Goal: Information Seeking & Learning: Learn about a topic

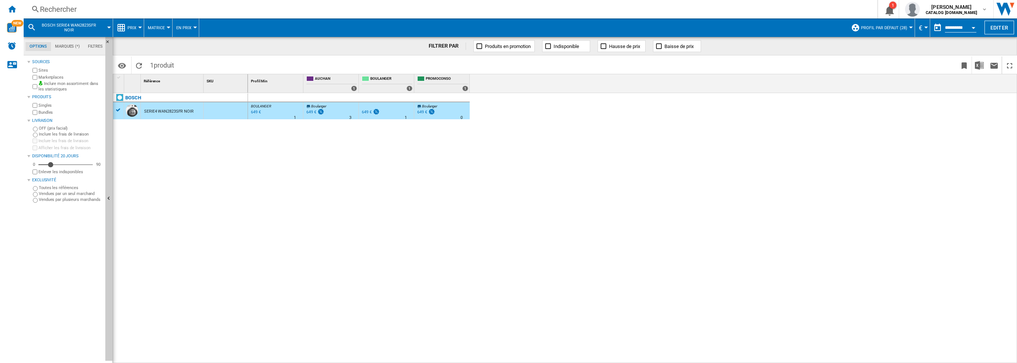
click at [123, 13] on div "Rechercher" at bounding box center [449, 9] width 818 height 10
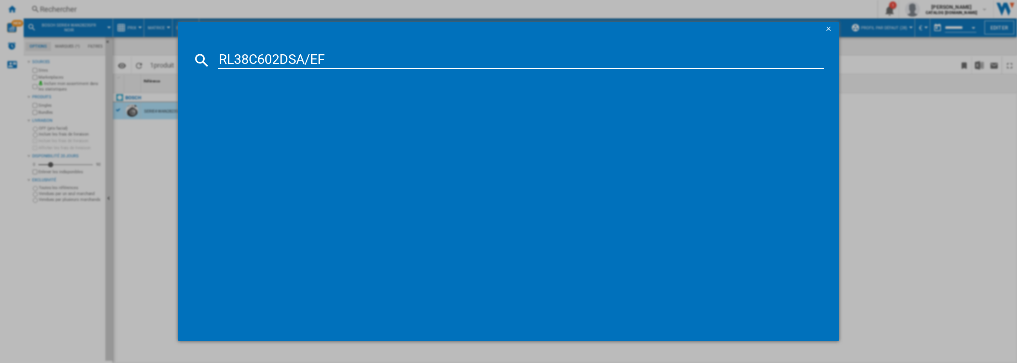
type input "RL38C602DSA/EF"
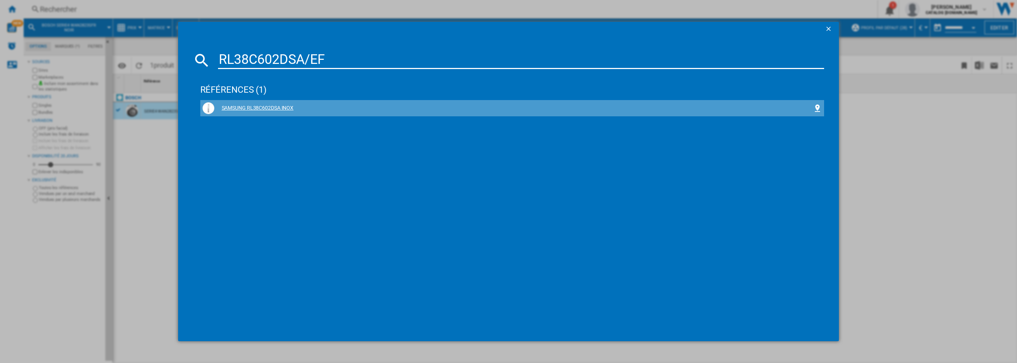
click at [241, 106] on div "SAMSUNG RL38C602DSA INOX" at bounding box center [513, 108] width 599 height 7
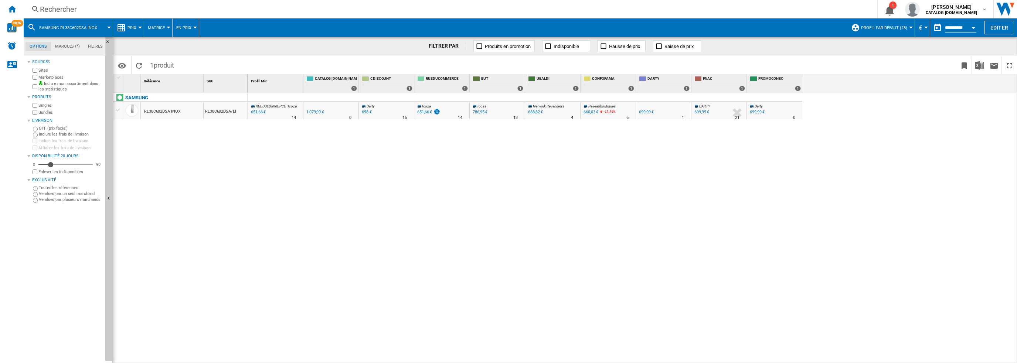
drag, startPoint x: 241, startPoint y: 106, endPoint x: 174, endPoint y: 109, distance: 67.7
click at [174, 109] on div "RL38C602DSA INOX" at bounding box center [162, 111] width 36 height 17
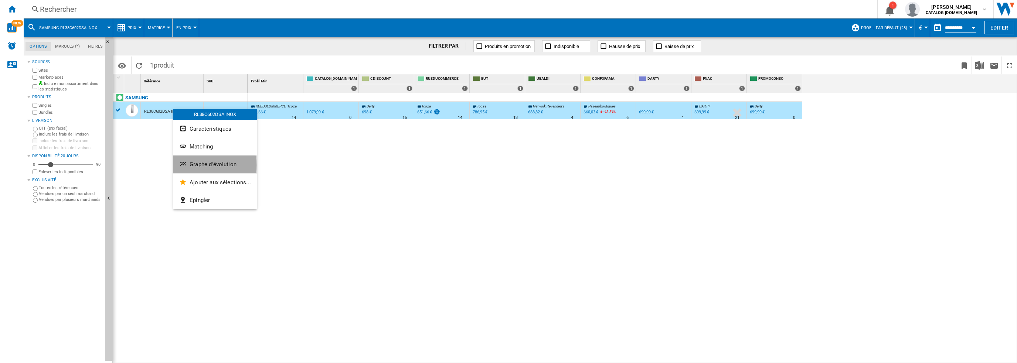
click at [209, 165] on span "Graphe d'évolution" at bounding box center [213, 164] width 47 height 7
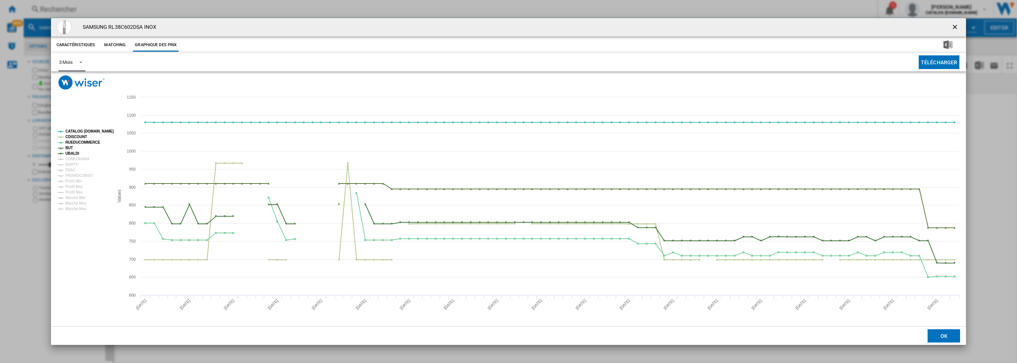
click at [71, 62] on div "3 Mois" at bounding box center [66, 62] width 14 height 6
click at [68, 84] on md-option "6 Mois" at bounding box center [78, 80] width 50 height 18
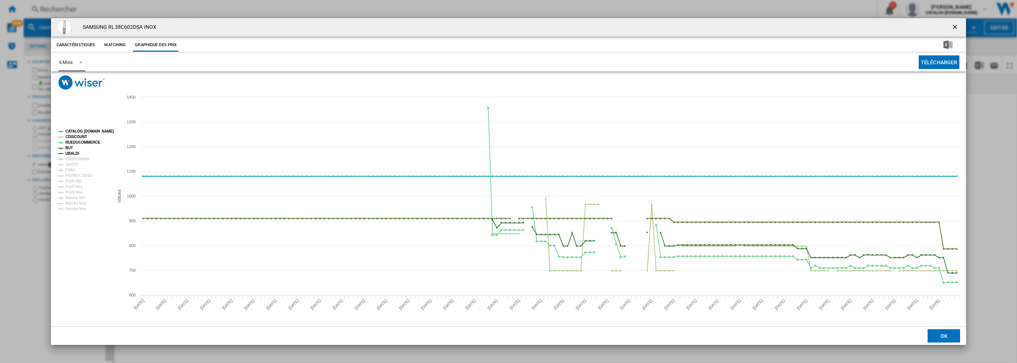
click at [76, 132] on tspan "CATALOG [DOMAIN_NAME]" at bounding box center [89, 131] width 48 height 4
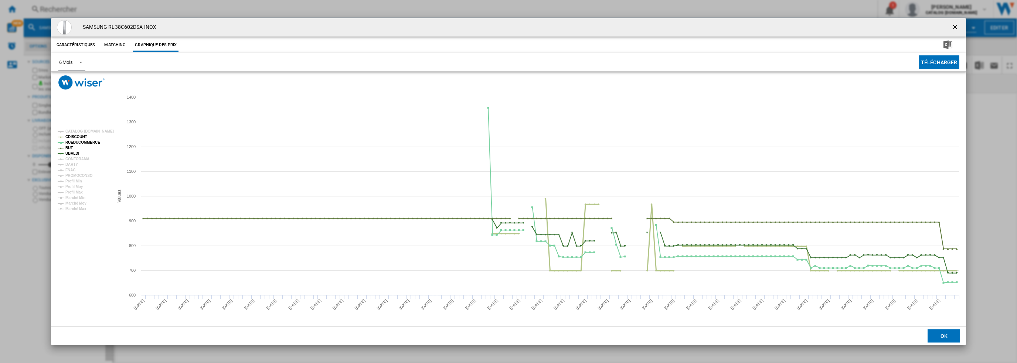
click at [76, 137] on tspan "CDISCOUNT" at bounding box center [76, 137] width 22 height 4
click at [78, 142] on tspan "RUEDUCOMMERCE" at bounding box center [82, 142] width 35 height 4
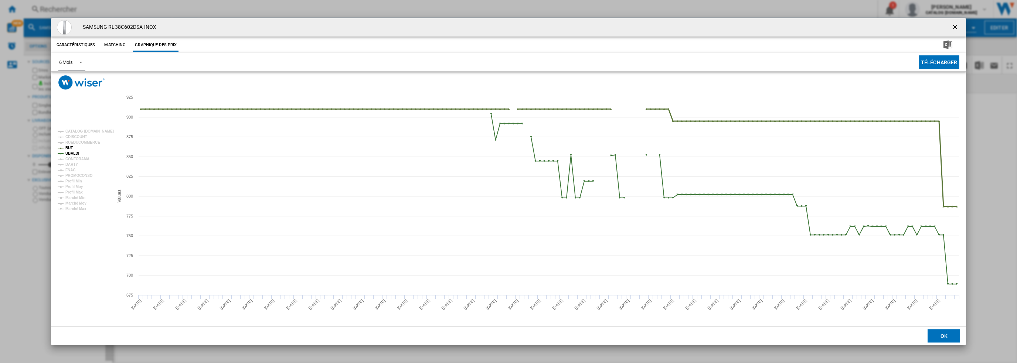
click at [70, 149] on tspan "BUT" at bounding box center [68, 148] width 7 height 4
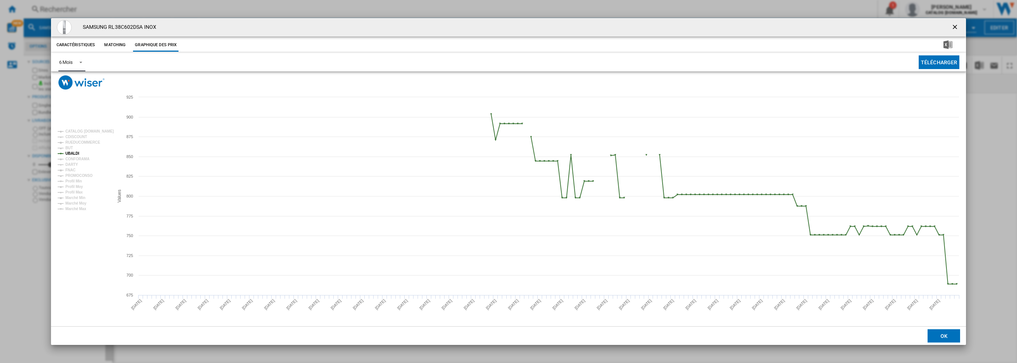
click at [71, 153] on tspan "UBALDI" at bounding box center [72, 153] width 14 height 4
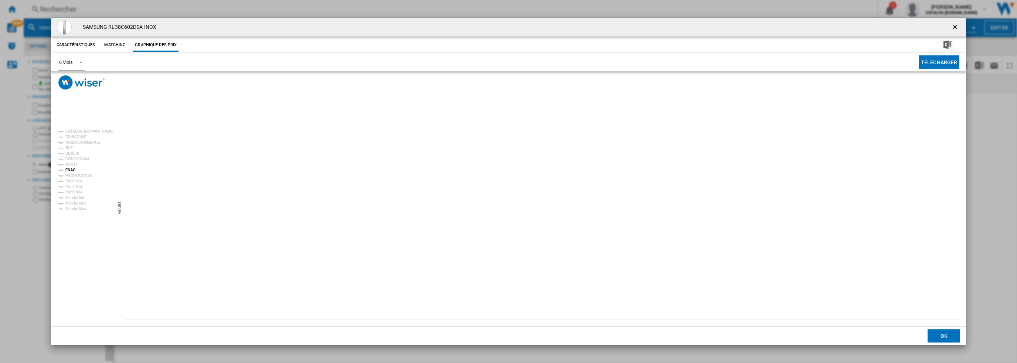
click at [73, 168] on tspan "FNAC" at bounding box center [70, 170] width 10 height 4
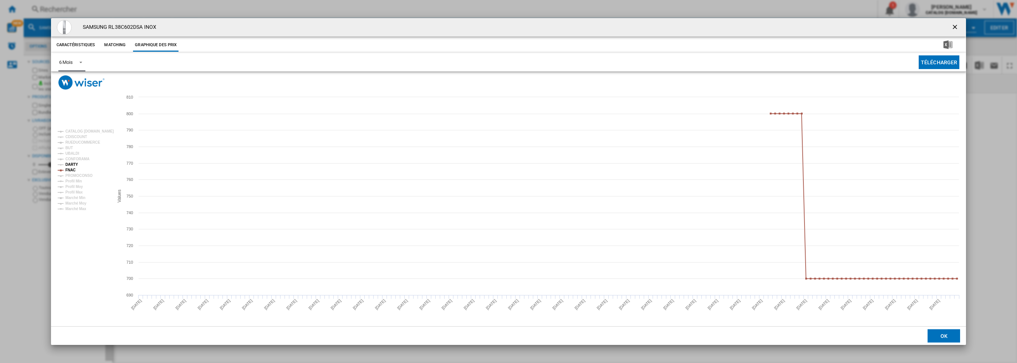
drag, startPoint x: 73, startPoint y: 165, endPoint x: 77, endPoint y: 171, distance: 7.3
click at [74, 165] on tspan "DARTY" at bounding box center [71, 165] width 13 height 4
click at [955, 28] on ng-md-icon "getI18NText('BUTTONS.CLOSE_DIALOG')" at bounding box center [955, 27] width 9 height 9
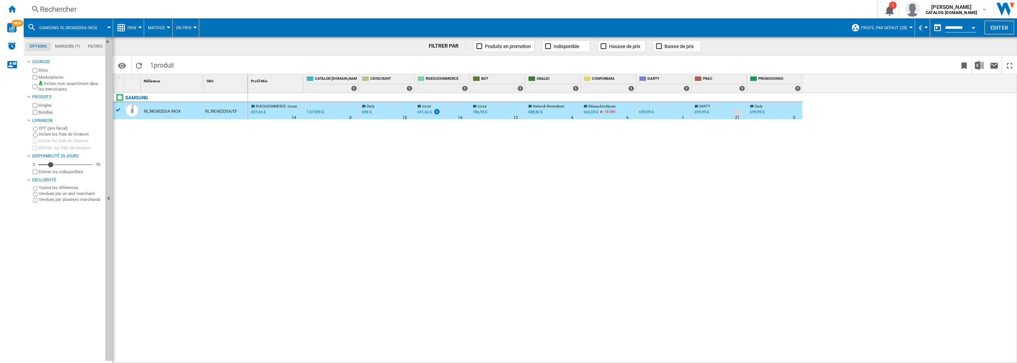
click at [210, 16] on div "Rechercher Rechercher 0 1 [PERSON_NAME] CATALOG [DOMAIN_NAME] CATALOG [DOMAIN_N…" at bounding box center [520, 9] width 993 height 18
click at [217, 12] on div "Rechercher" at bounding box center [449, 9] width 818 height 10
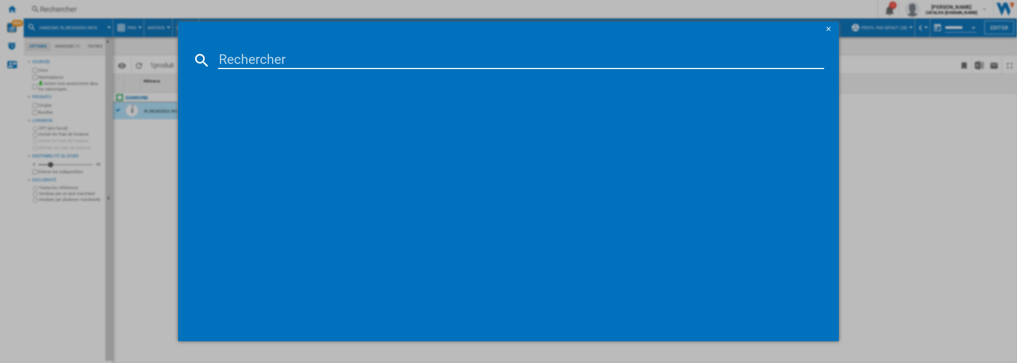
click at [254, 65] on input at bounding box center [521, 60] width 606 height 18
drag, startPoint x: 317, startPoint y: 60, endPoint x: 480, endPoint y: 81, distance: 164.6
click at [460, 81] on md-dialog-content "VS20C85G7TB/WD références (0) Aucun résultat" at bounding box center [508, 189] width 661 height 305
type input "VS20C85G7TB"
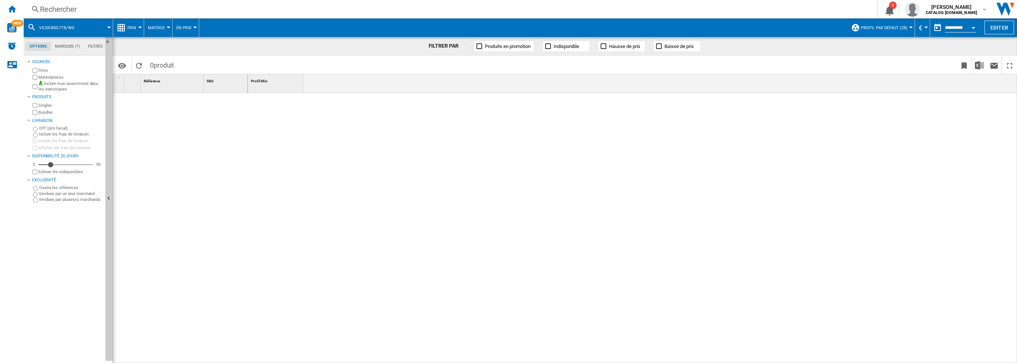
click at [335, 11] on div "Rechercher" at bounding box center [449, 9] width 818 height 10
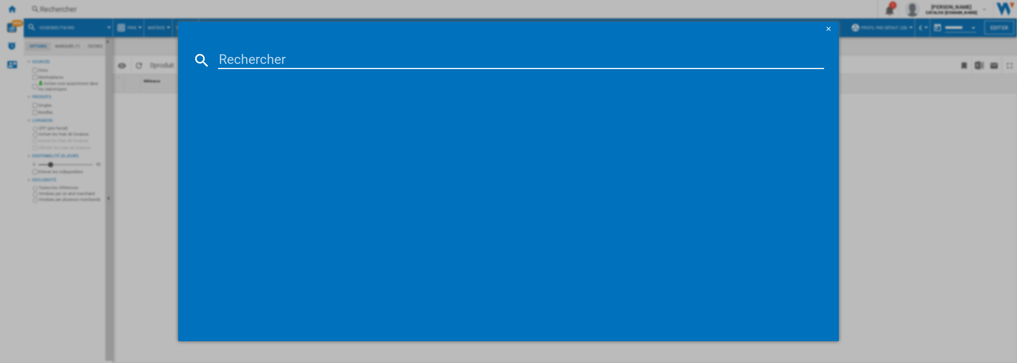
click at [356, 63] on input at bounding box center [521, 60] width 606 height 18
type input "RF65DG9H0EB1EF"
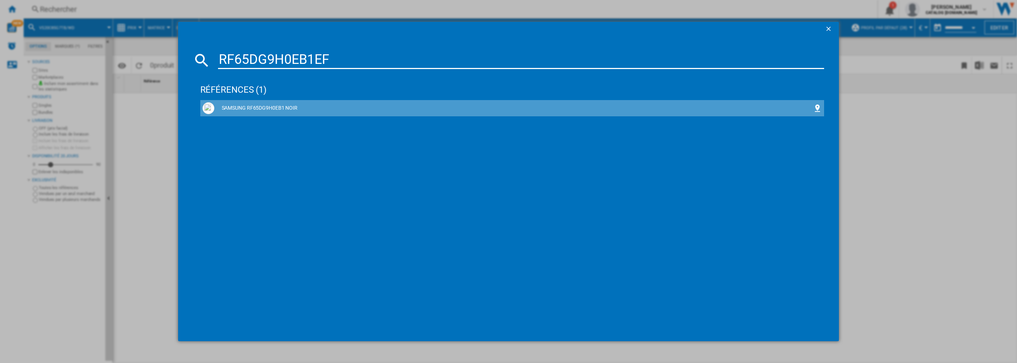
click at [250, 100] on div "SAMSUNG RF65DG9H0EB1 NOIR" at bounding box center [512, 108] width 624 height 16
click at [248, 103] on div "SAMSUNG RF65DG9H0EB1 NOIR" at bounding box center [512, 108] width 620 height 12
click at [246, 109] on div "SAMSUNG RF65DG9H0EB1 NOIR" at bounding box center [513, 108] width 599 height 7
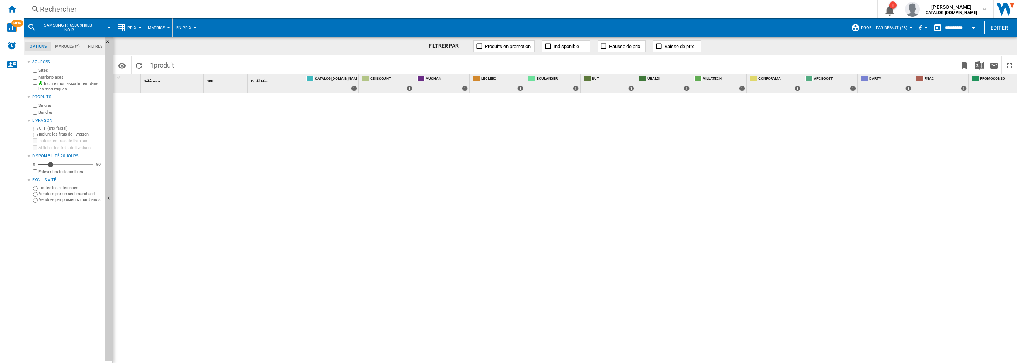
click at [242, 107] on div at bounding box center [180, 226] width 135 height 267
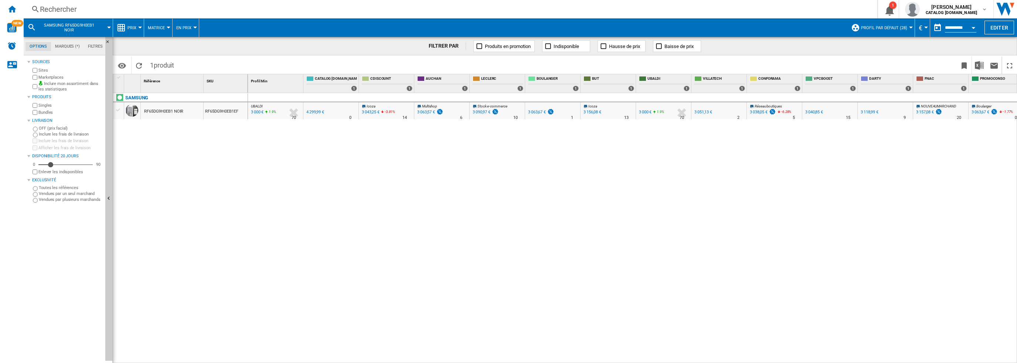
click at [151, 110] on div "RF65DG9H0EB1 NOIR" at bounding box center [163, 111] width 39 height 17
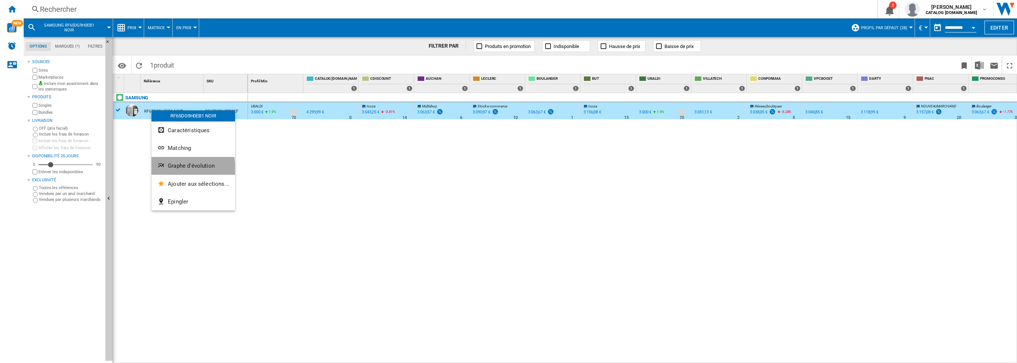
click at [180, 171] on button "Graphe d'évolution" at bounding box center [192, 166] width 83 height 18
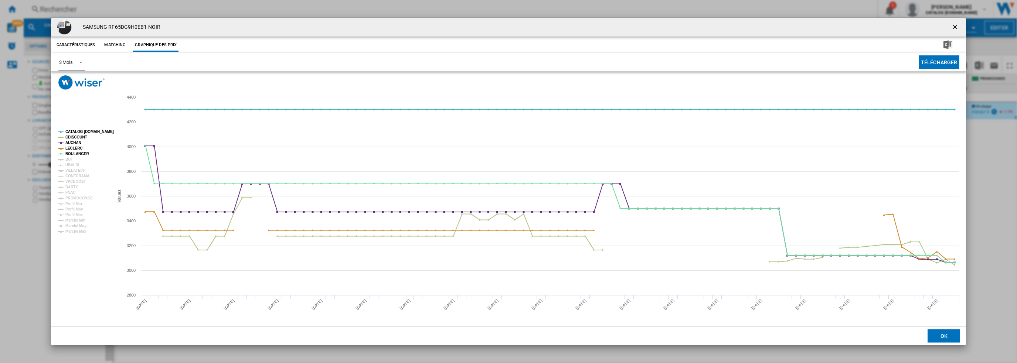
click at [72, 62] on div "3 Mois" at bounding box center [66, 62] width 14 height 6
click at [72, 79] on div "6 Mois" at bounding box center [66, 80] width 14 height 7
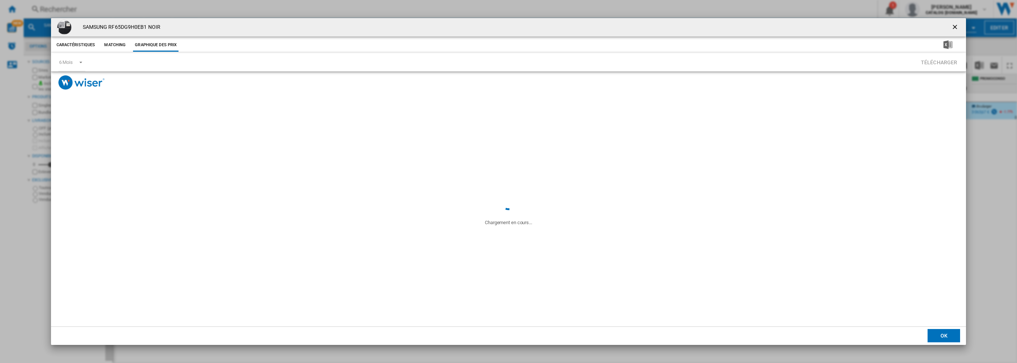
click at [82, 133] on div "Chargement en cours..." at bounding box center [508, 199] width 915 height 255
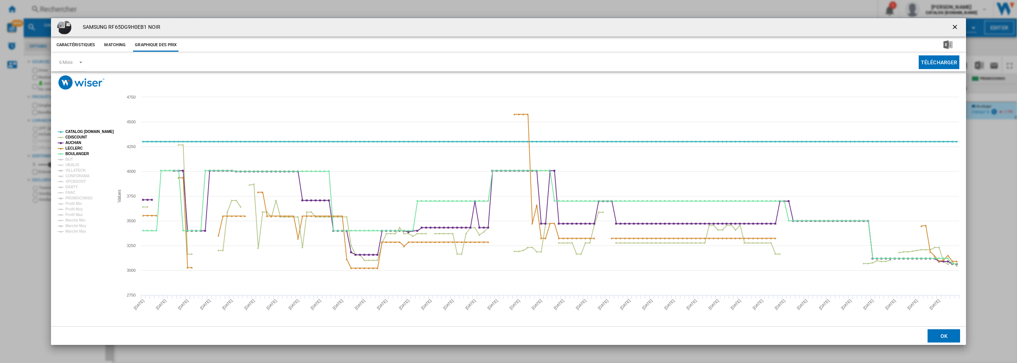
click at [85, 132] on tspan "CATALOG [DOMAIN_NAME]" at bounding box center [89, 132] width 48 height 4
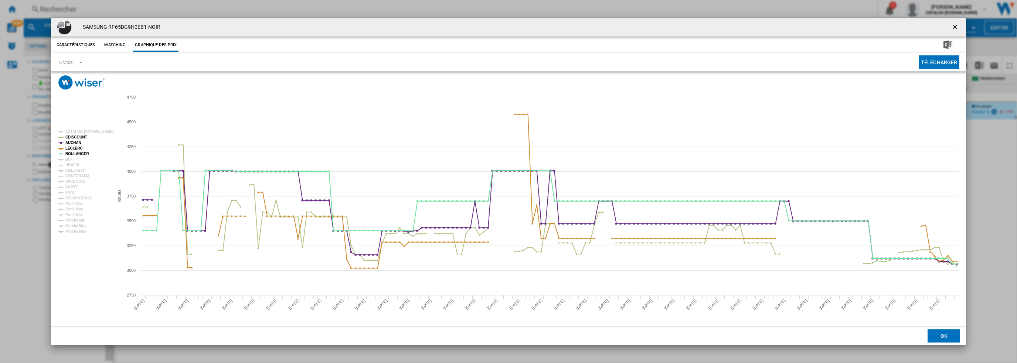
click at [81, 136] on tspan "CDISCOUNT" at bounding box center [76, 137] width 22 height 4
click at [80, 143] on tspan "AUCHAN" at bounding box center [73, 143] width 16 height 4
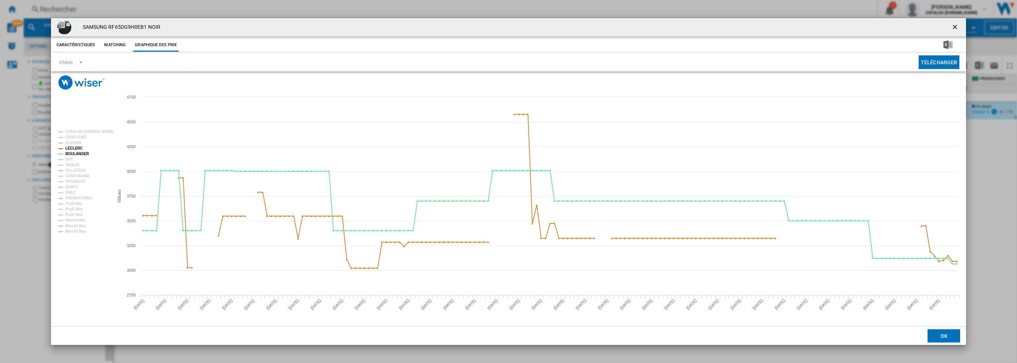
click at [79, 146] on tspan "LECLERC" at bounding box center [73, 148] width 17 height 4
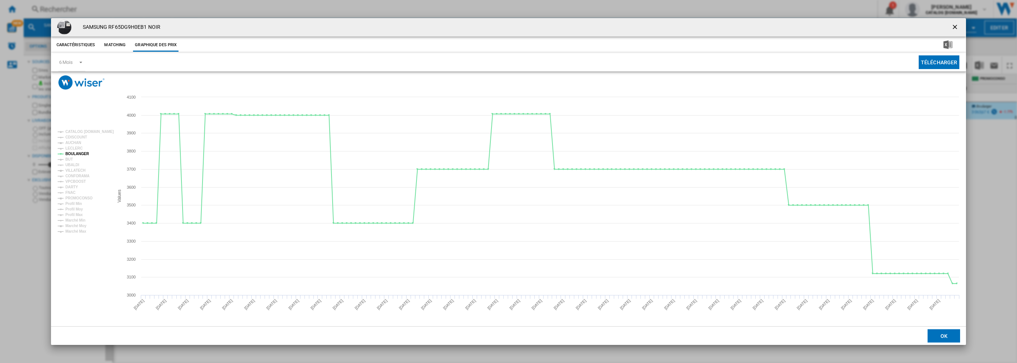
click at [952, 25] on ng-md-icon "getI18NText('BUTTONS.CLOSE_DIALOG')" at bounding box center [955, 27] width 9 height 9
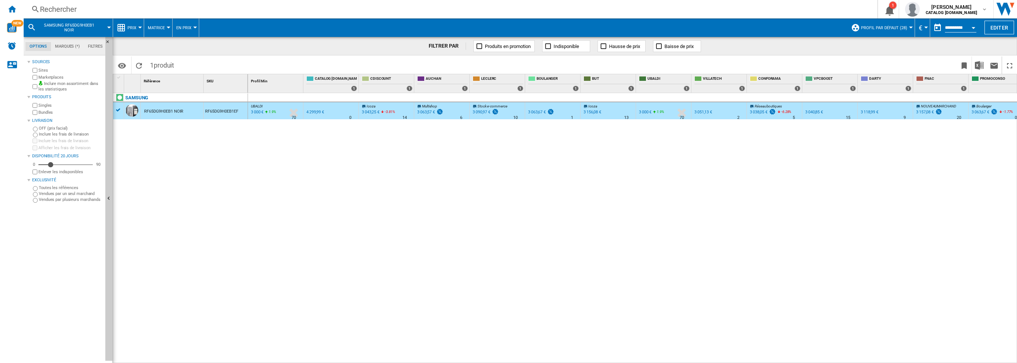
click at [255, 10] on div "Rechercher" at bounding box center [449, 9] width 818 height 10
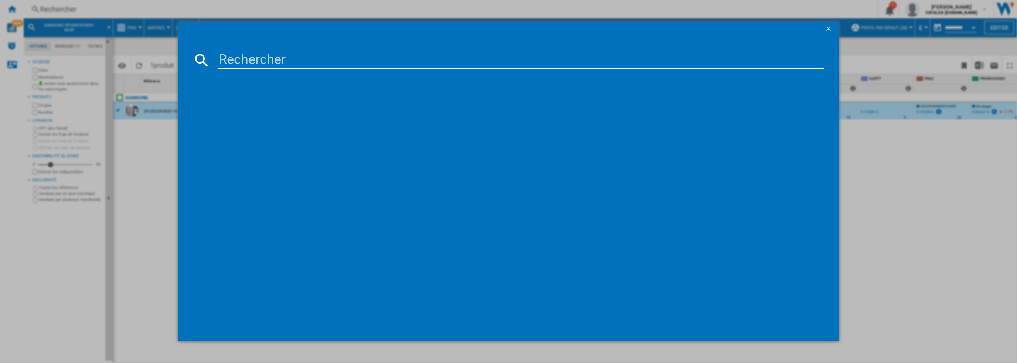
click at [314, 59] on input at bounding box center [521, 60] width 606 height 18
type input "RF65DG960ESREF"
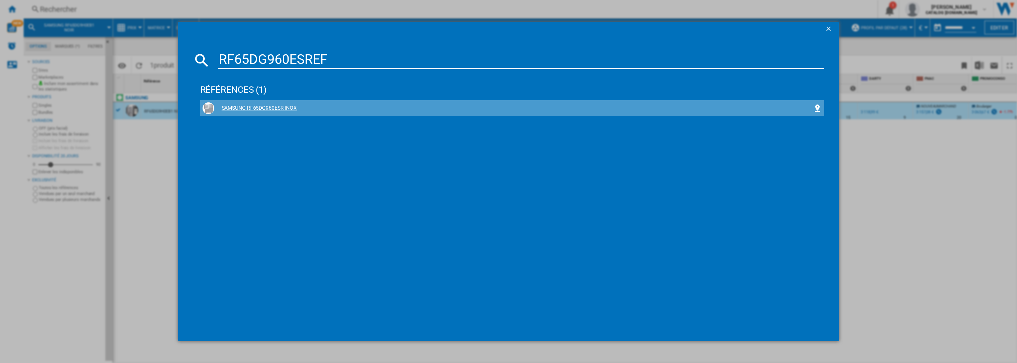
click at [230, 105] on div "SAMSUNG RF65DG960ESR INOX" at bounding box center [513, 108] width 599 height 7
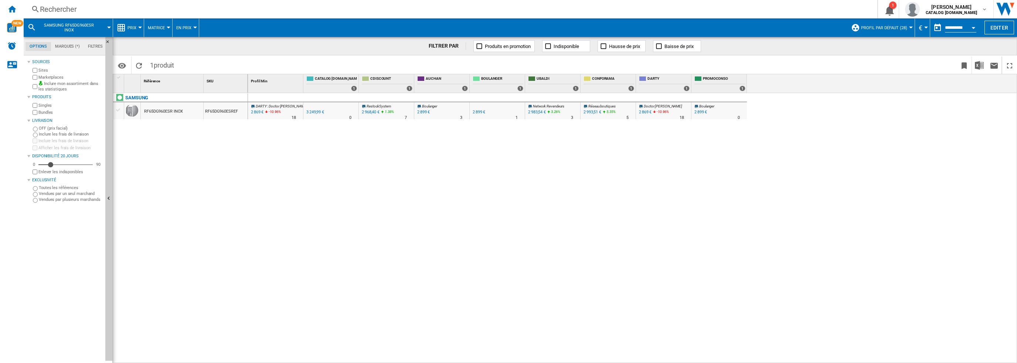
click at [161, 110] on div "RF65DG960ESR INOX" at bounding box center [163, 111] width 39 height 17
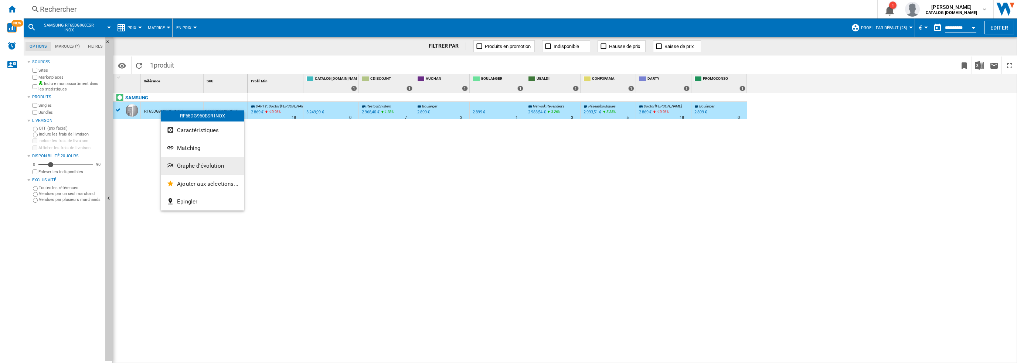
click at [198, 168] on span "Graphe d'évolution" at bounding box center [200, 166] width 47 height 7
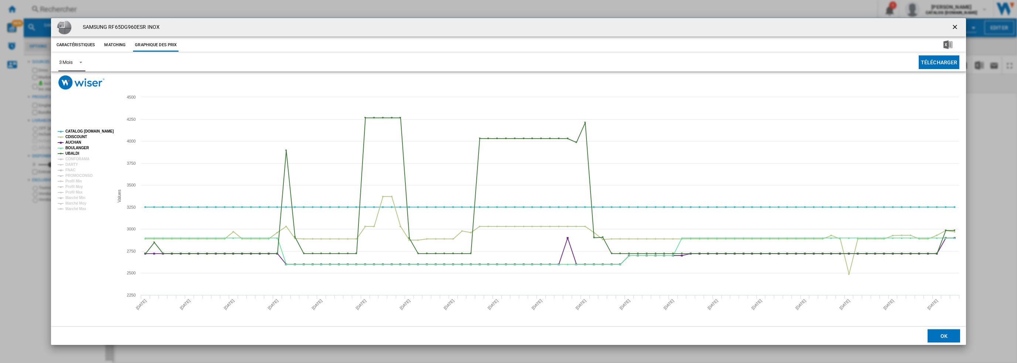
click at [69, 64] on div "3 Mois" at bounding box center [66, 62] width 14 height 6
click at [71, 82] on div "6 Mois" at bounding box center [66, 80] width 14 height 7
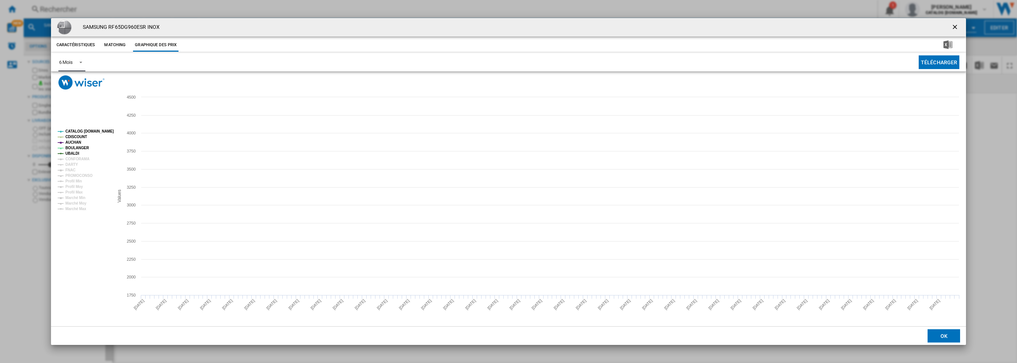
click at [77, 132] on tspan "CATALOG [DOMAIN_NAME]" at bounding box center [89, 131] width 48 height 4
click at [77, 138] on tspan "CDISCOUNT" at bounding box center [76, 137] width 22 height 4
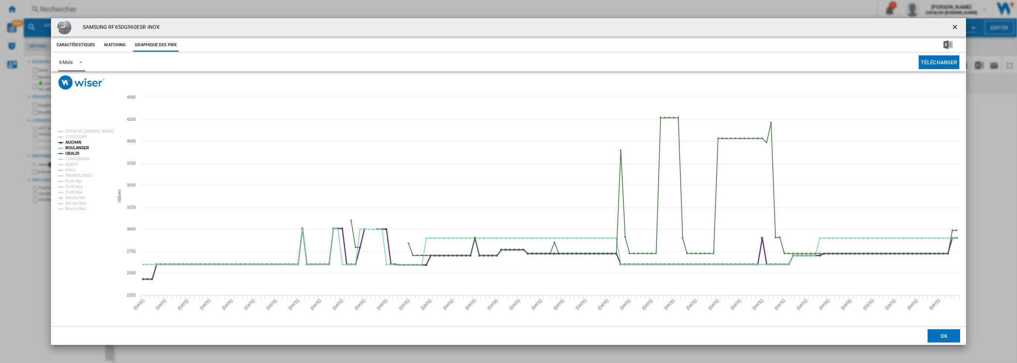
click at [76, 143] on tspan "AUCHAN" at bounding box center [73, 142] width 16 height 4
click at [76, 153] on tspan "UBALDI" at bounding box center [72, 153] width 14 height 4
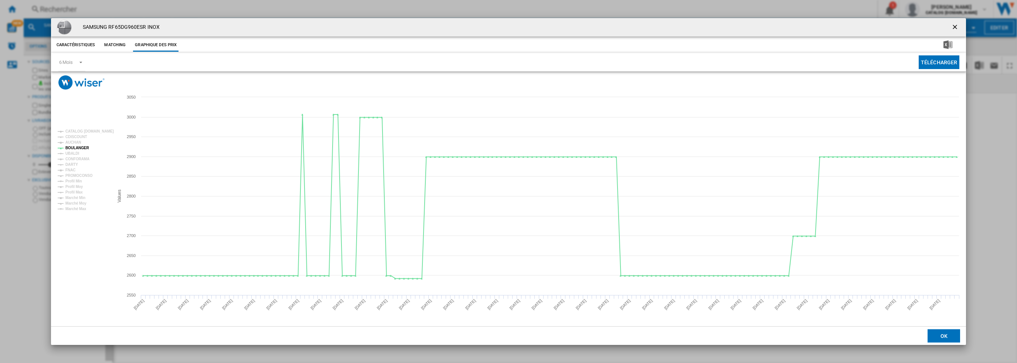
click at [953, 26] on ng-md-icon "getI18NText('BUTTONS.CLOSE_DIALOG')" at bounding box center [955, 27] width 9 height 9
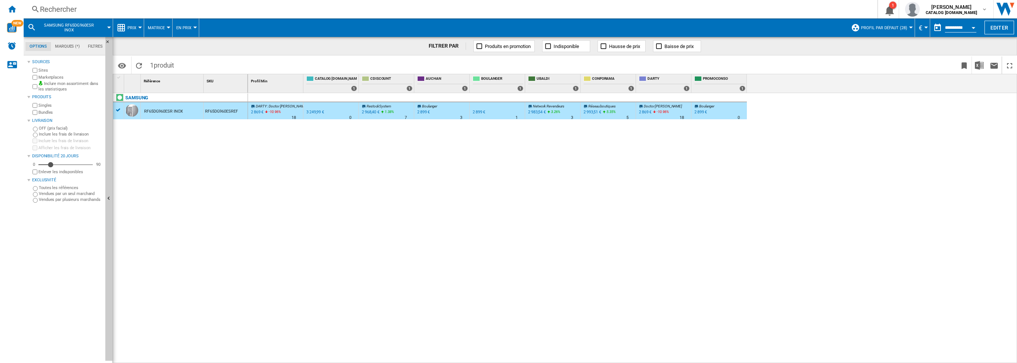
click at [304, 11] on div "Rechercher" at bounding box center [449, 9] width 818 height 10
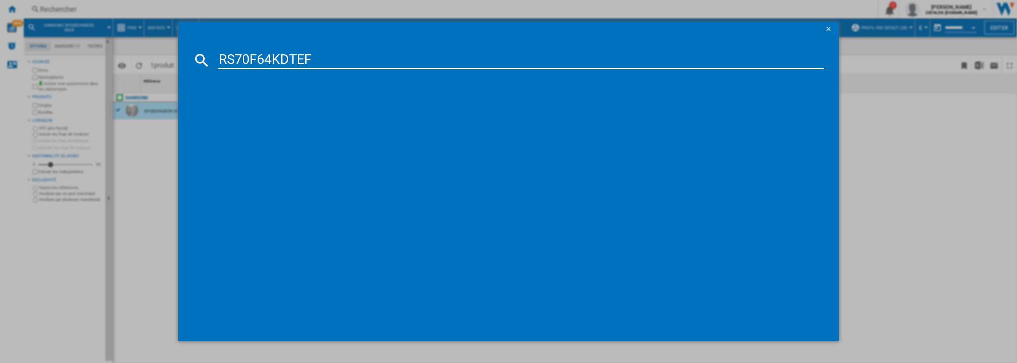
type input "RS70F64KDTEF"
click at [244, 105] on div "SAMSUNG RS70F64KDTEF PLATINUM INOX" at bounding box center [513, 108] width 599 height 7
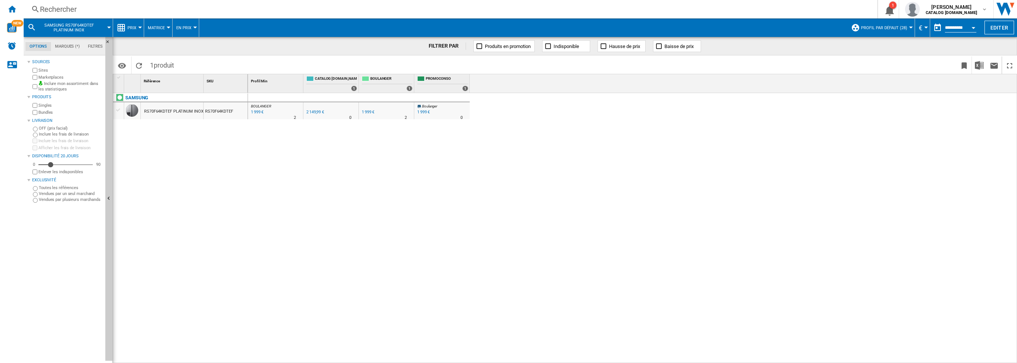
click at [158, 110] on div "RS70F64KDTEF PLATINUM INOX" at bounding box center [173, 111] width 59 height 17
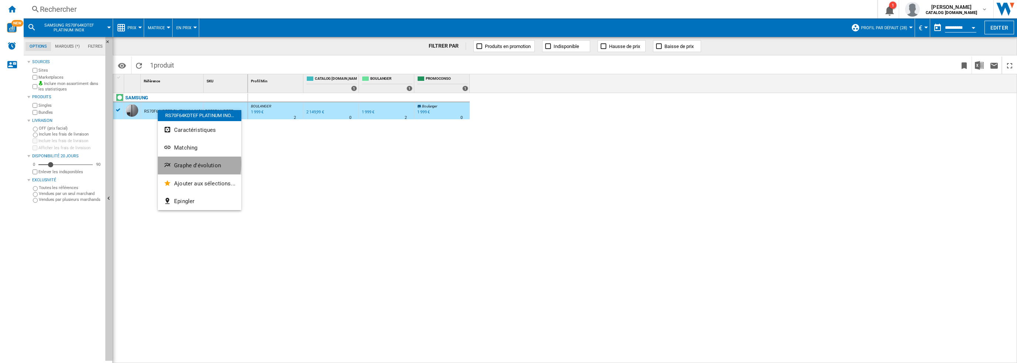
click at [187, 164] on span "Graphe d'évolution" at bounding box center [197, 165] width 47 height 7
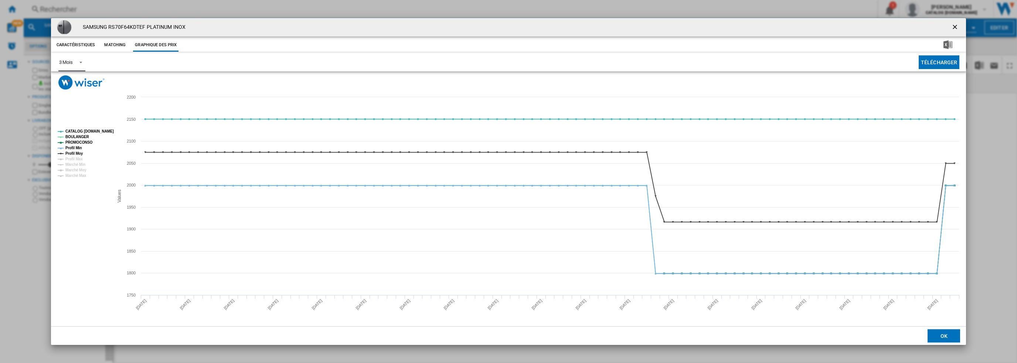
click at [71, 60] on div "3 Mois" at bounding box center [66, 62] width 14 height 6
click at [69, 82] on div "6 Mois" at bounding box center [66, 80] width 14 height 7
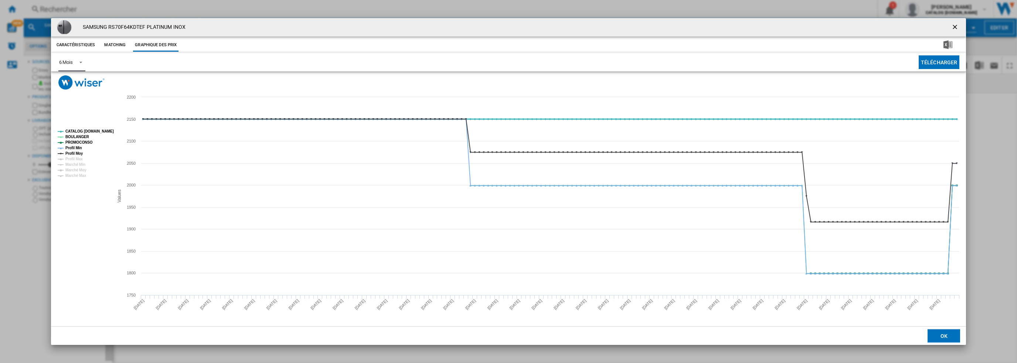
click at [75, 131] on tspan "CATALOG [DOMAIN_NAME]" at bounding box center [89, 131] width 48 height 4
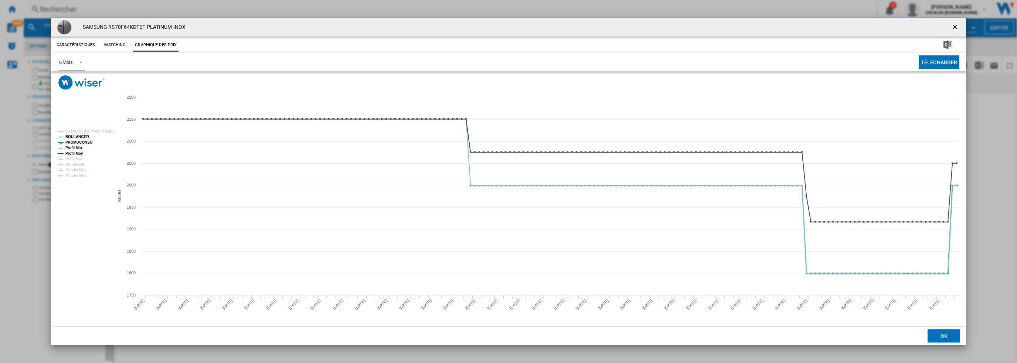
click at [77, 141] on tspan "PROMOCONSO" at bounding box center [78, 142] width 27 height 4
click at [75, 147] on tspan "Profil Min" at bounding box center [73, 148] width 17 height 4
click at [74, 150] on tspan "Profil Min" at bounding box center [73, 148] width 17 height 4
click at [75, 146] on tspan "Profil Min" at bounding box center [73, 148] width 17 height 4
click at [75, 149] on tspan "Profil Min" at bounding box center [73, 148] width 17 height 4
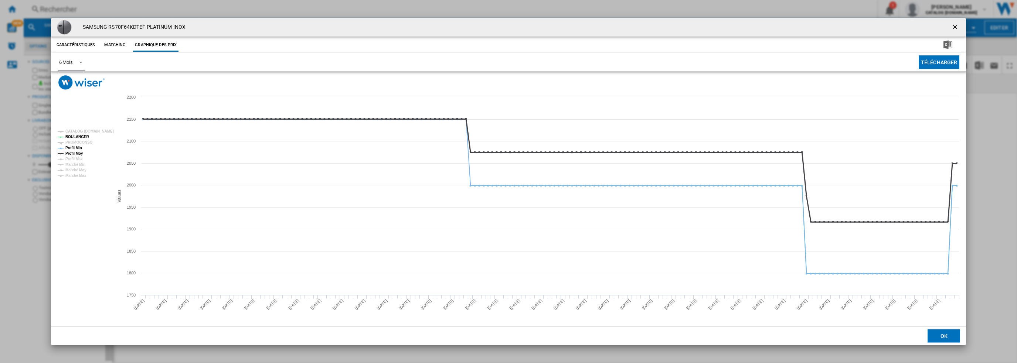
click at [76, 149] on tspan "Profil Min" at bounding box center [73, 148] width 17 height 4
click at [76, 151] on tspan "Profil Moy" at bounding box center [74, 153] width 18 height 4
